Goal: Communication & Community: Answer question/provide support

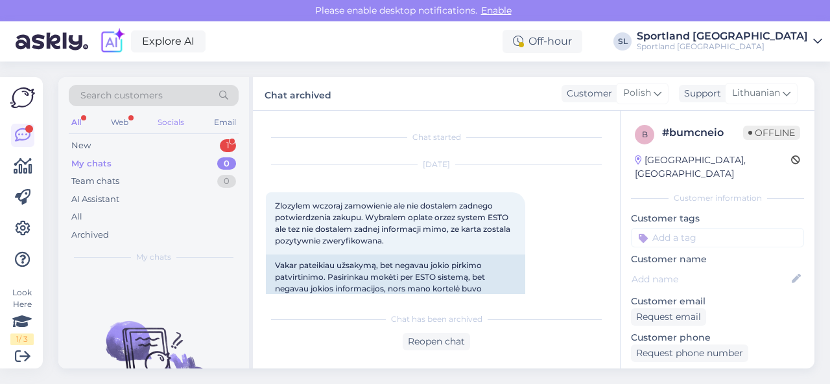
scroll to position [2273, 0]
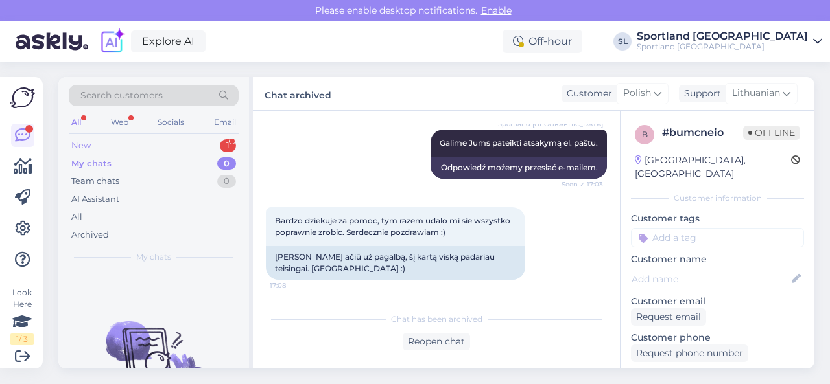
click at [157, 139] on div "New 1" at bounding box center [154, 146] width 170 height 18
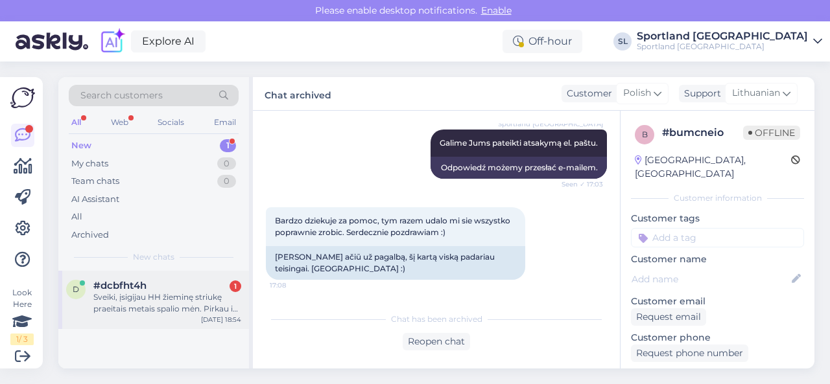
click at [194, 307] on div "Sveiki, įsigijau HH žieminę striukę praeitais metais spalio mėn. Pirkau iš Latv…" at bounding box center [167, 303] width 148 height 23
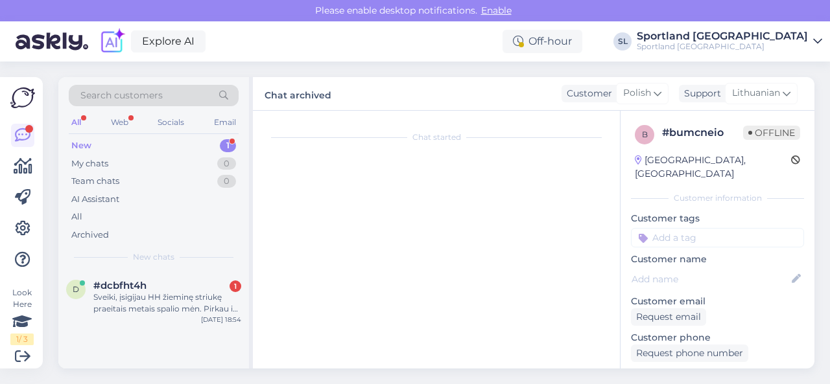
scroll to position [27, 0]
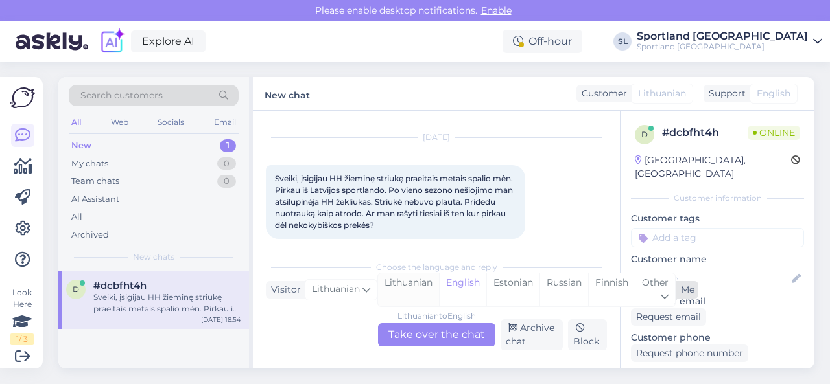
click at [421, 285] on div "Lithuanian" at bounding box center [408, 290] width 61 height 33
click at [425, 331] on div "Lithuanian to Lithuanian Take over the chat" at bounding box center [436, 334] width 117 height 23
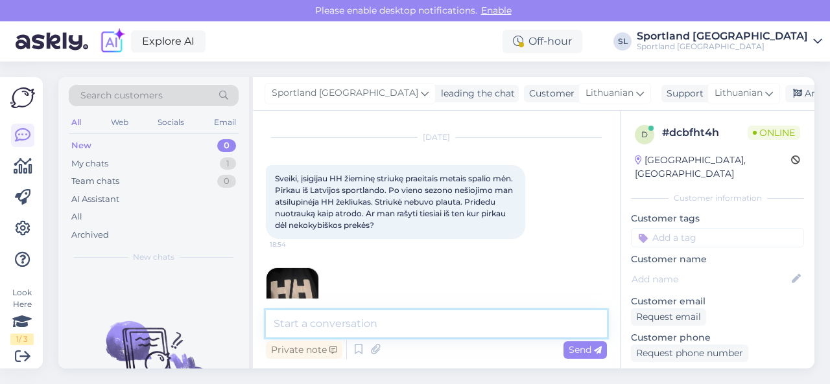
click at [415, 323] on textarea at bounding box center [436, 323] width 341 height 27
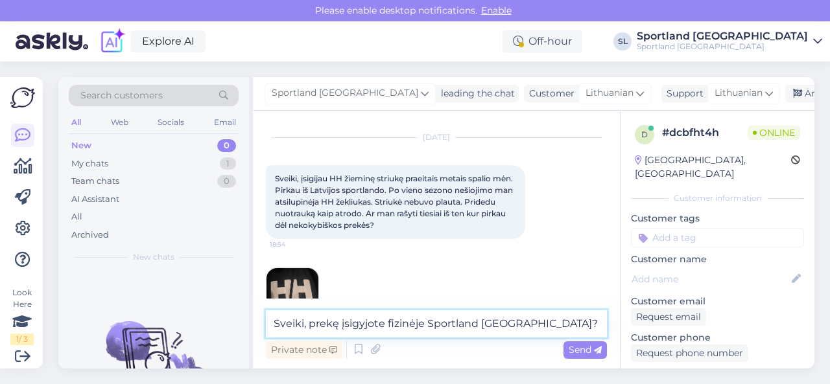
type textarea "Sveiki, prekę įsigyjote fizinėje Sportland [GEOGRAPHIC_DATA]?"
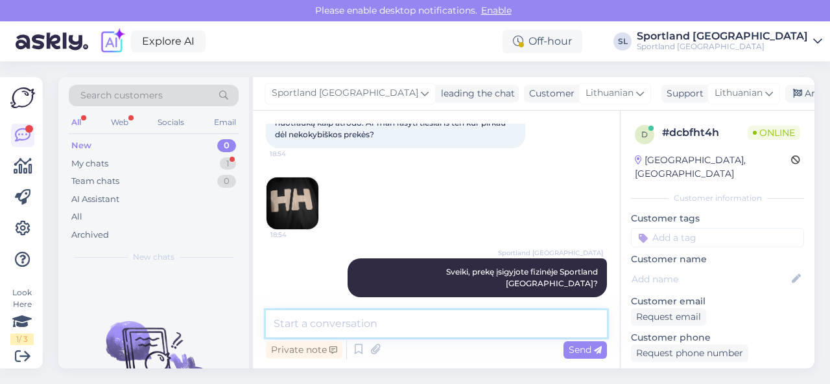
scroll to position [174, 0]
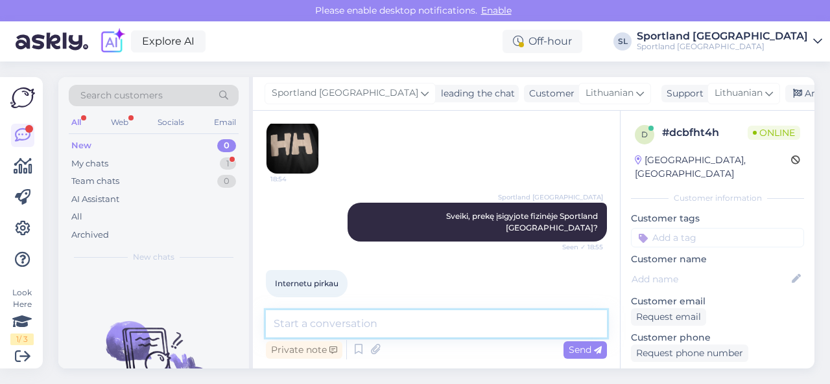
click at [381, 322] on textarea at bounding box center [436, 323] width 341 height 27
click at [336, 320] on textarea at bounding box center [436, 323] width 341 height 27
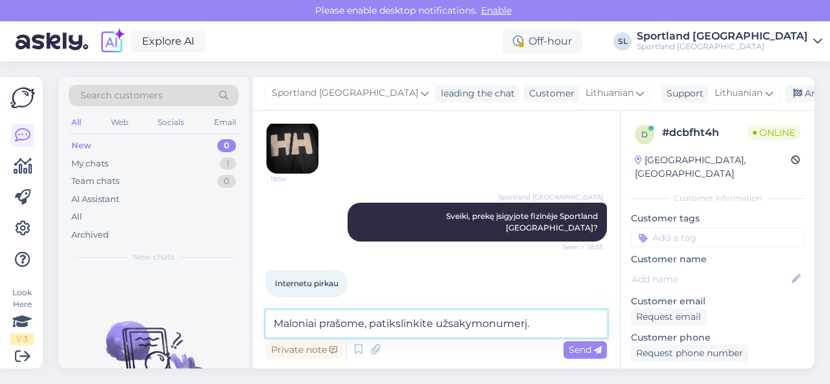
click at [487, 320] on textarea "Maloniai prašome, patikslinkite užsakymonumerį." at bounding box center [436, 323] width 341 height 27
click at [556, 322] on textarea "Maloniai prašome, patikslinkite užsakymo numerį." at bounding box center [436, 323] width 341 height 27
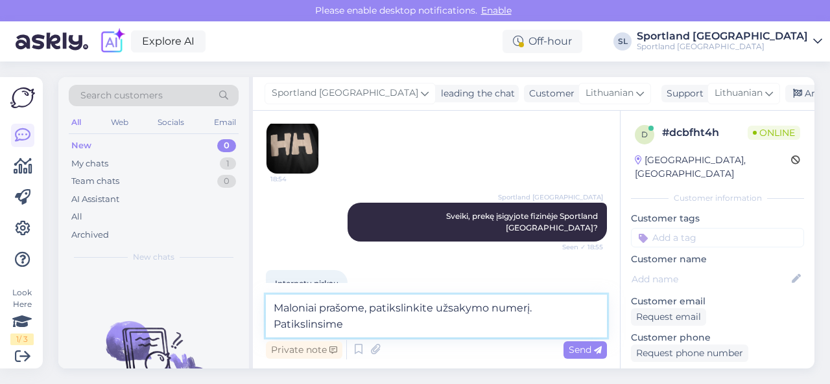
scroll to position [188, 0]
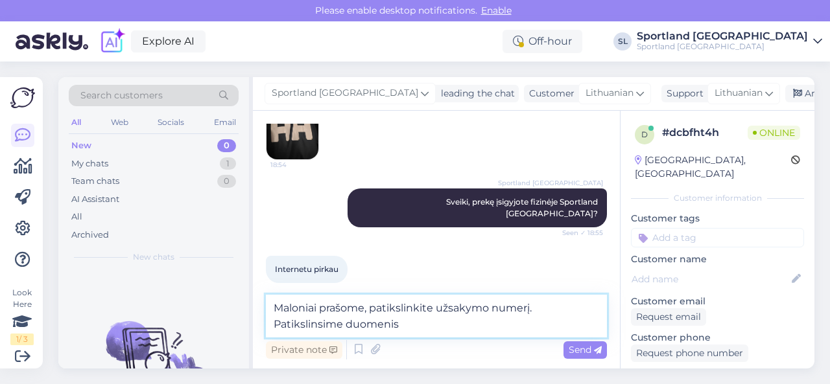
type textarea "Maloniai prašome, patikslinkite užsakymo numerį. Patikslinsime duomenis"
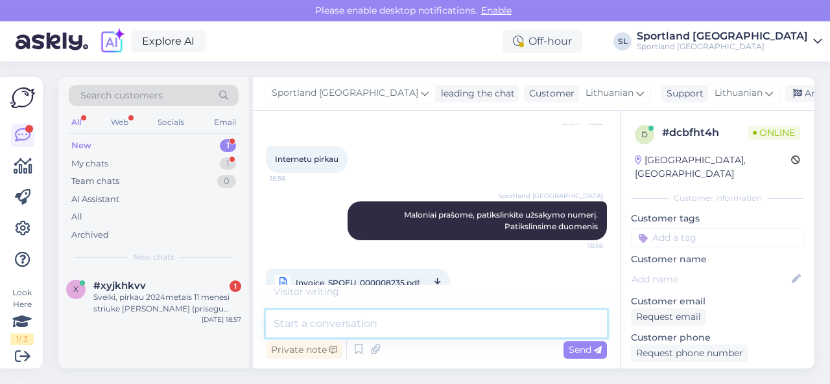
scroll to position [354, 0]
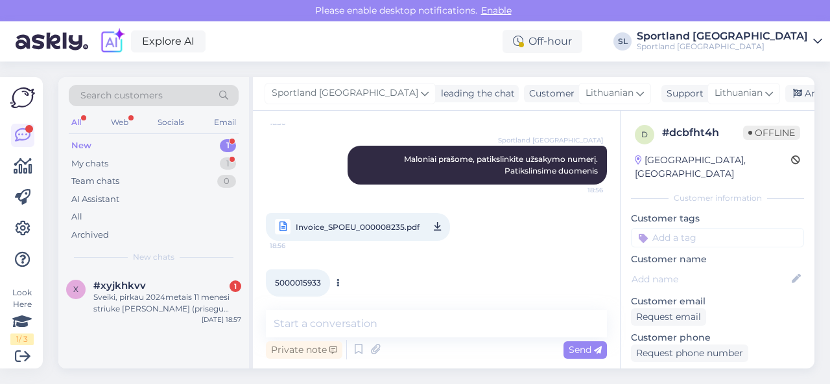
click at [295, 278] on span "5000015933" at bounding box center [298, 283] width 46 height 10
copy div "5000015933 18:58"
click at [174, 307] on div "Sveiki, pirkau 2024metais 11 menesi striuke [PERSON_NAME] (prisegu ceki). Striu…" at bounding box center [167, 303] width 148 height 23
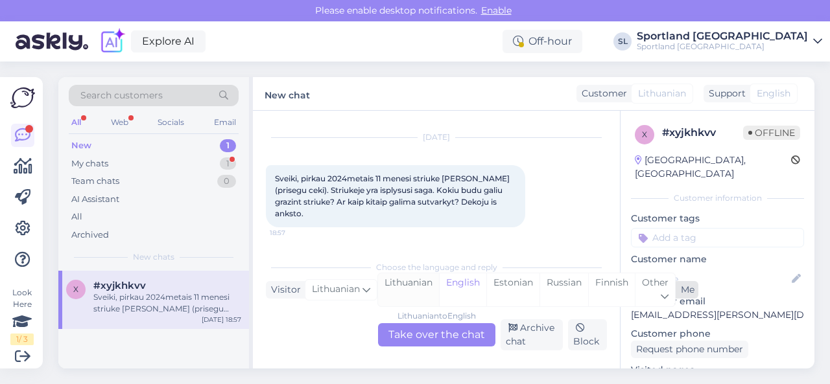
click at [410, 288] on div "Lithuanian" at bounding box center [408, 290] width 61 height 33
click at [417, 335] on div "Lithuanian to Lithuanian Take over the chat" at bounding box center [436, 334] width 117 height 23
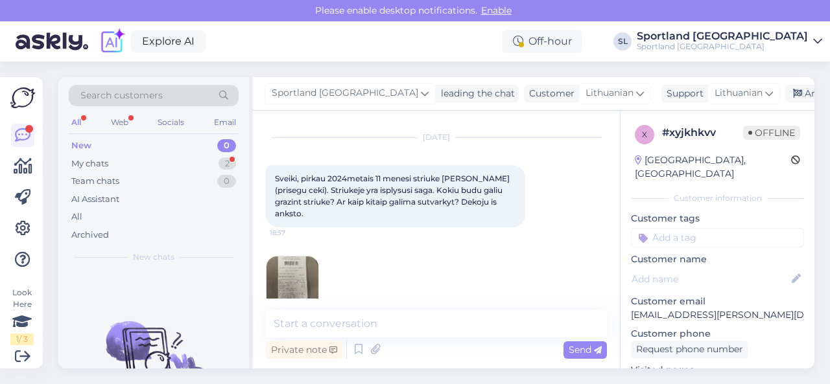
scroll to position [51, 0]
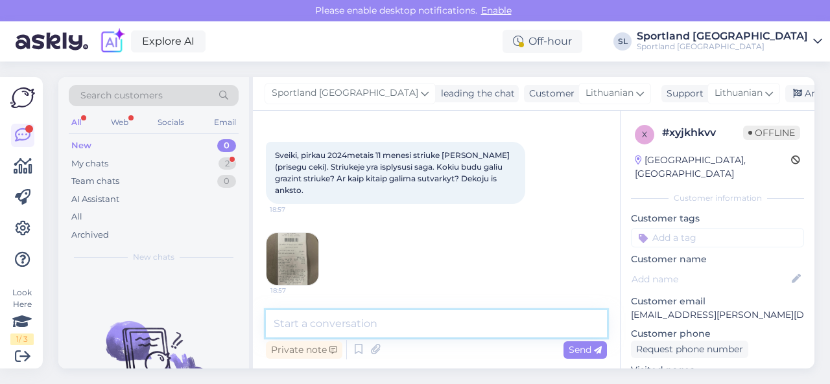
click at [428, 331] on textarea at bounding box center [436, 323] width 341 height 27
type textarea "Sveiki"
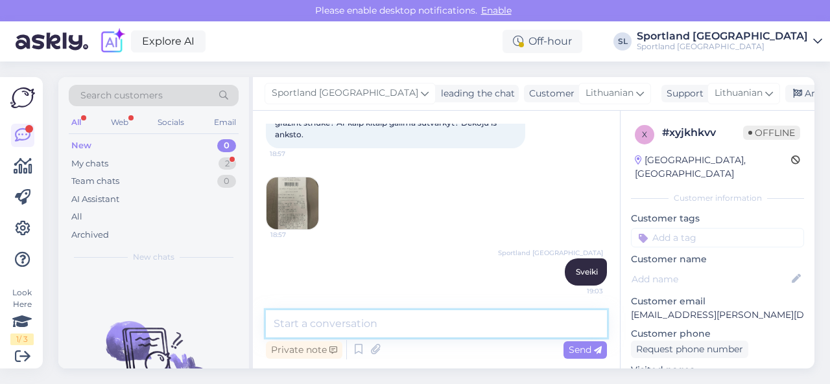
click at [385, 326] on textarea at bounding box center [436, 323] width 341 height 27
paste textarea "Jūs turite teisę pateikti prekę gamyklinio broko vertinimui, jeigu nėra praėję …"
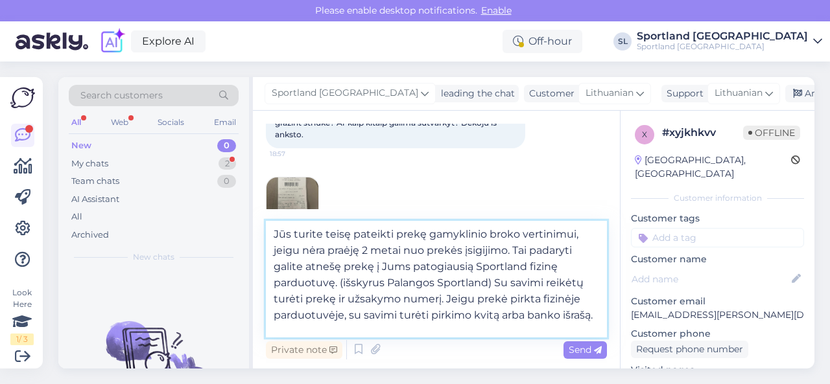
scroll to position [65, 0]
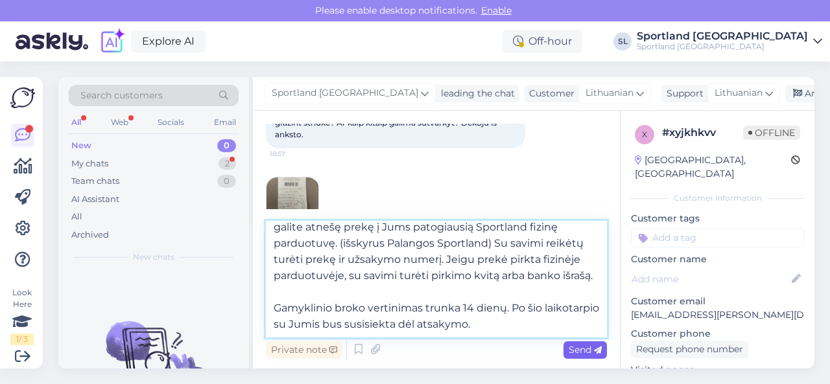
type textarea "Jūs turite teisę pateikti prekę gamyklinio broko vertinimui, jeigu nėra praėję …"
click at [577, 347] on span "Send" at bounding box center [584, 350] width 33 height 12
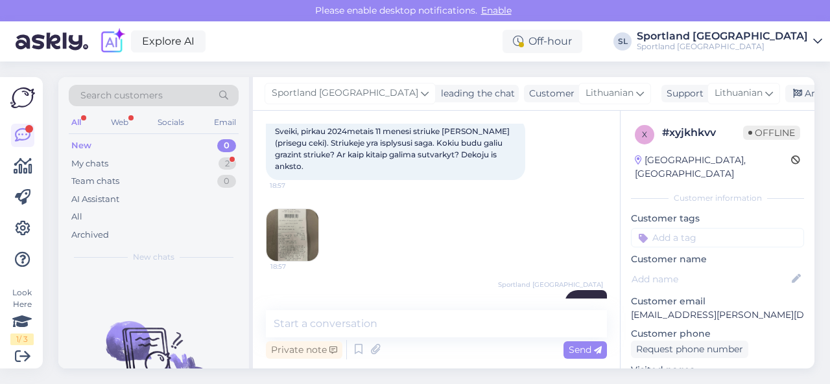
scroll to position [73, 0]
click at [300, 230] on img at bounding box center [292, 237] width 52 height 52
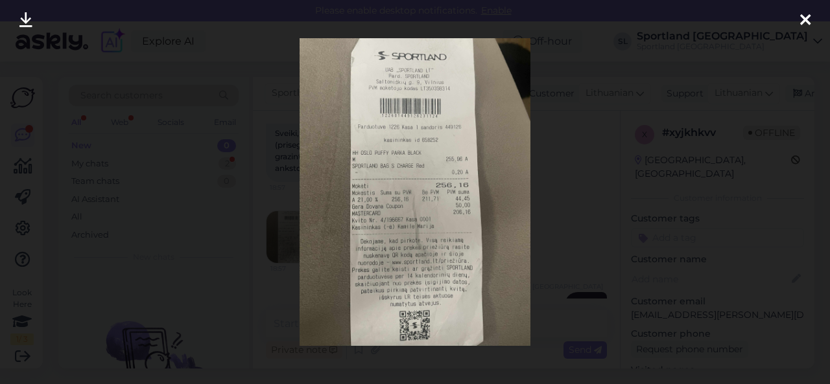
click at [583, 176] on div at bounding box center [415, 192] width 830 height 384
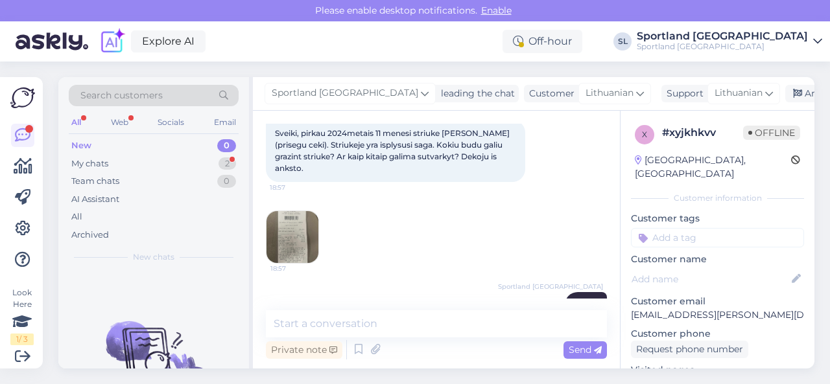
scroll to position [267, 0]
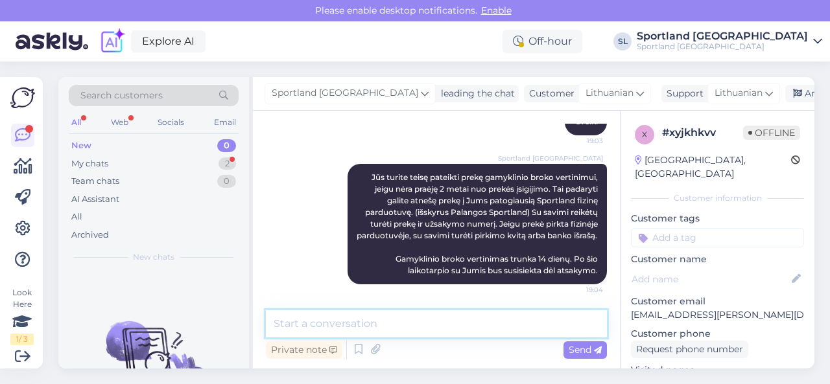
click at [428, 331] on textarea at bounding box center [436, 323] width 341 height 27
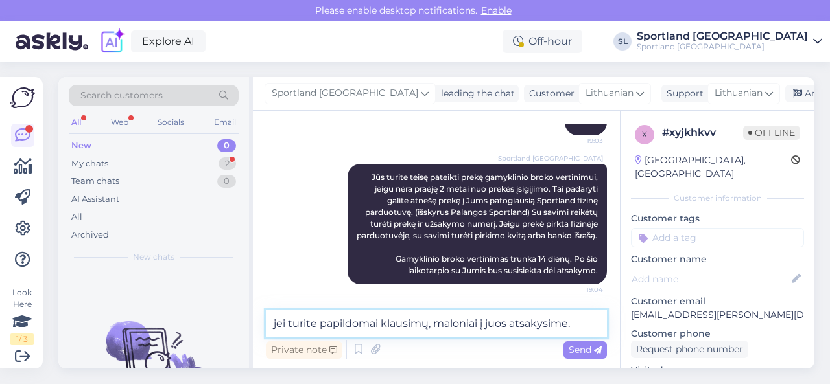
type textarea "jei turite papildomai klausimų, maloniai į juos atsakysime."
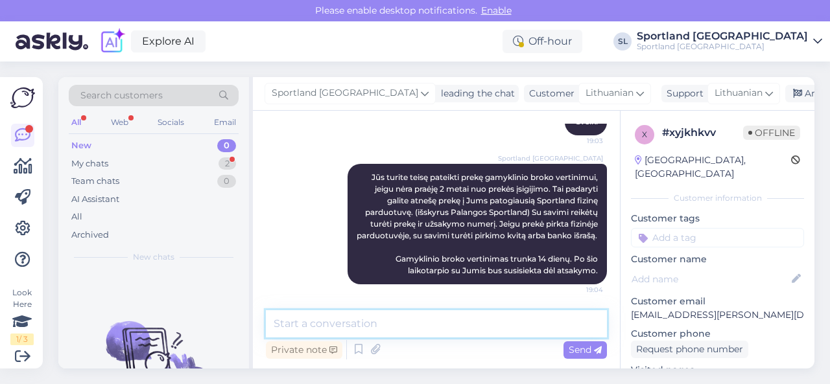
scroll to position [323, 0]
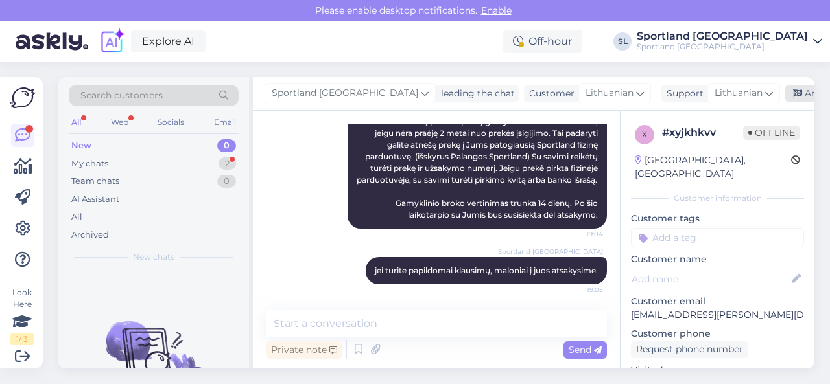
click at [785, 93] on div "Archive chat" at bounding box center [826, 94] width 82 height 18
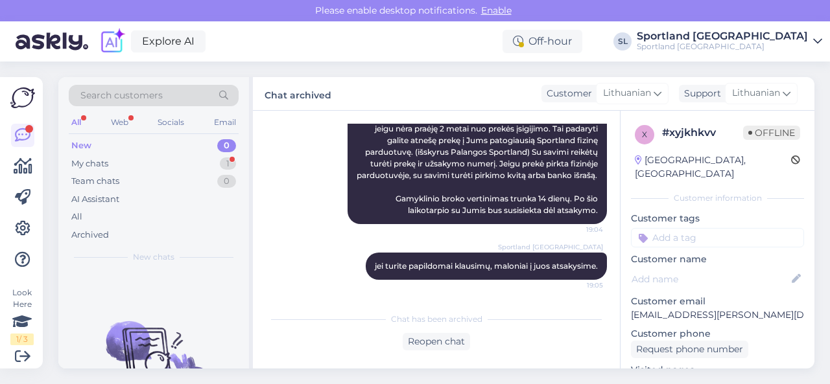
click at [172, 152] on div "New 0" at bounding box center [154, 146] width 170 height 18
click at [176, 172] on div "Team chats 0" at bounding box center [154, 181] width 170 height 18
click at [179, 163] on div "My chats 1" at bounding box center [154, 164] width 170 height 18
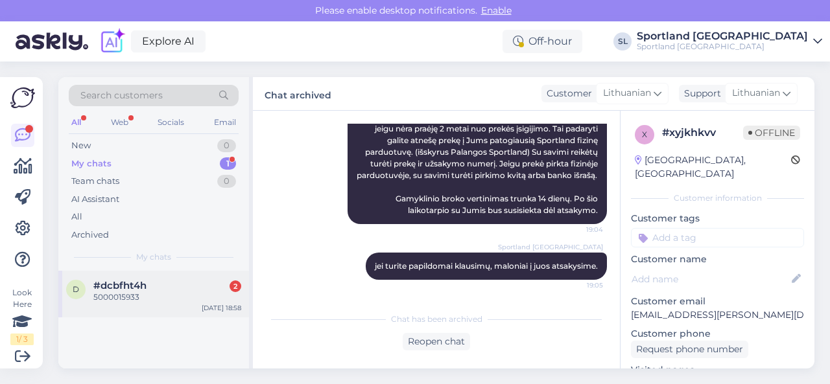
click at [158, 297] on div "5000015933" at bounding box center [167, 298] width 148 height 12
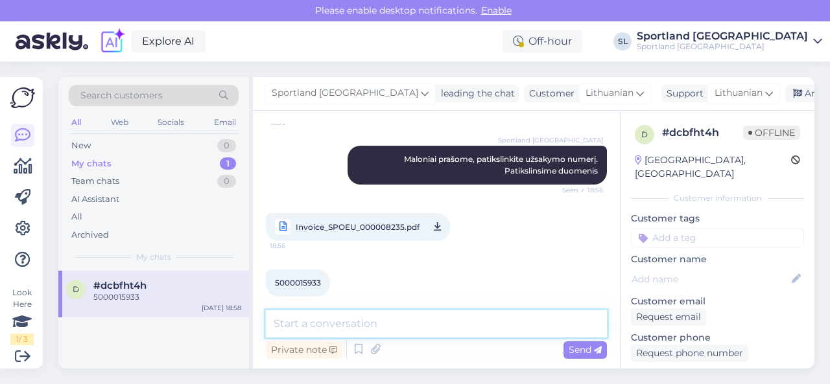
click at [408, 321] on textarea at bounding box center [436, 323] width 341 height 27
click at [402, 323] on textarea at bounding box center [436, 323] width 341 height 27
click at [355, 312] on textarea at bounding box center [436, 323] width 341 height 27
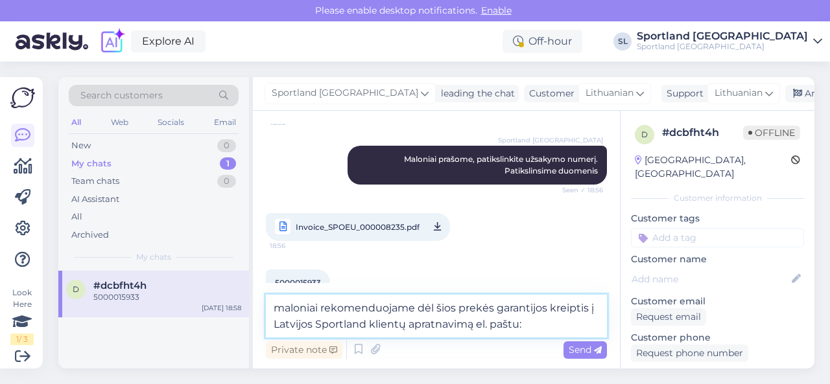
paste textarea "[EMAIL_ADDRESS][DOMAIN_NAME]"
type textarea "maloniai rekomenduojame dėl šios prekės garantijos kreiptis į Latvijos Sportlan…"
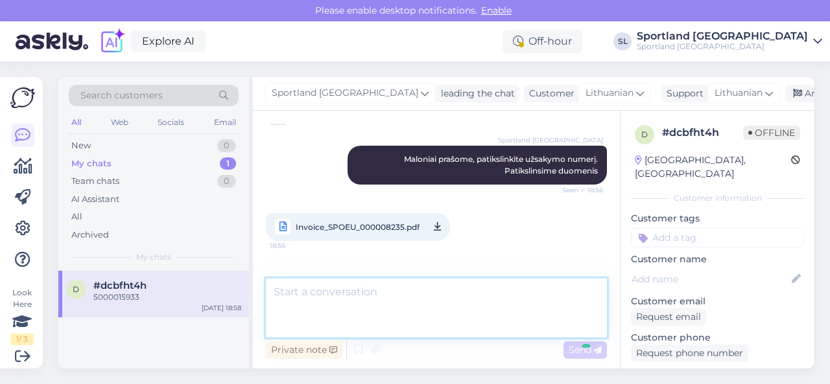
scroll to position [433, 0]
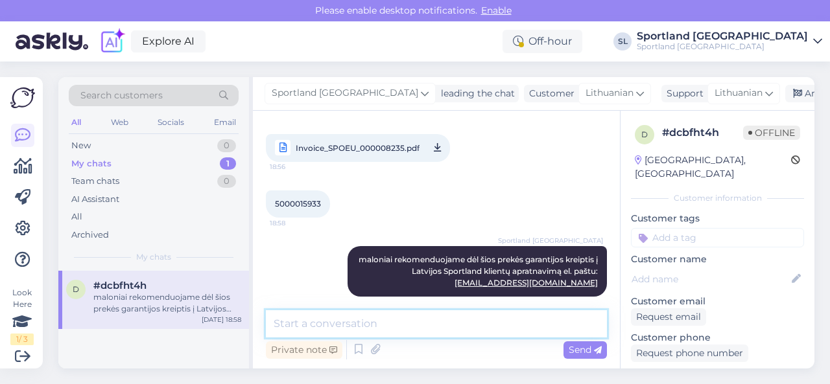
click at [456, 331] on textarea at bounding box center [436, 323] width 341 height 27
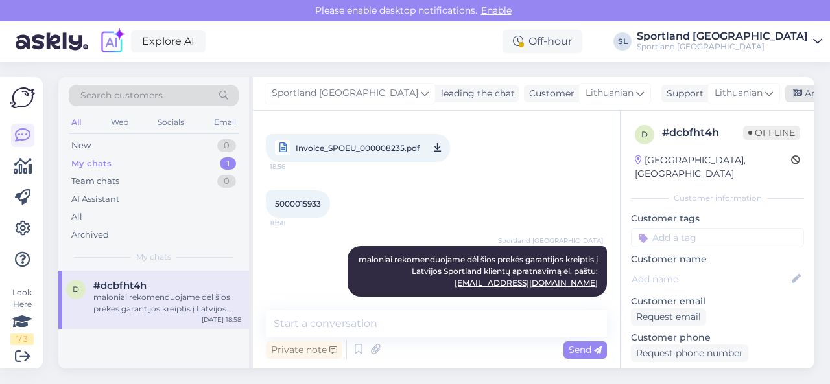
click at [785, 94] on div "Archive chat" at bounding box center [826, 94] width 82 height 18
